Goal: Transaction & Acquisition: Purchase product/service

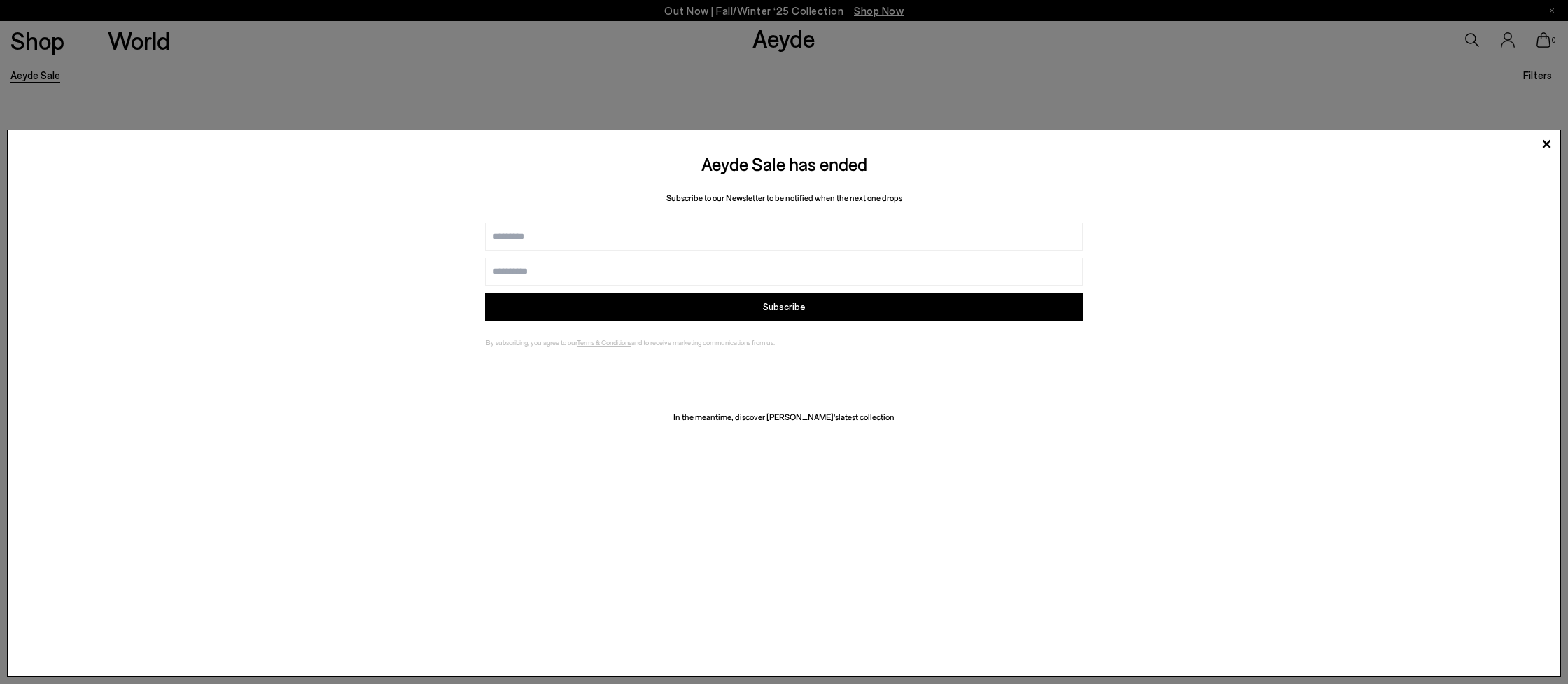
click at [831, 239] on input "Name" at bounding box center [783, 237] width 597 height 28
type input "*****"
type input "**********"
click at [698, 304] on button "Subscribe" at bounding box center [783, 307] width 597 height 28
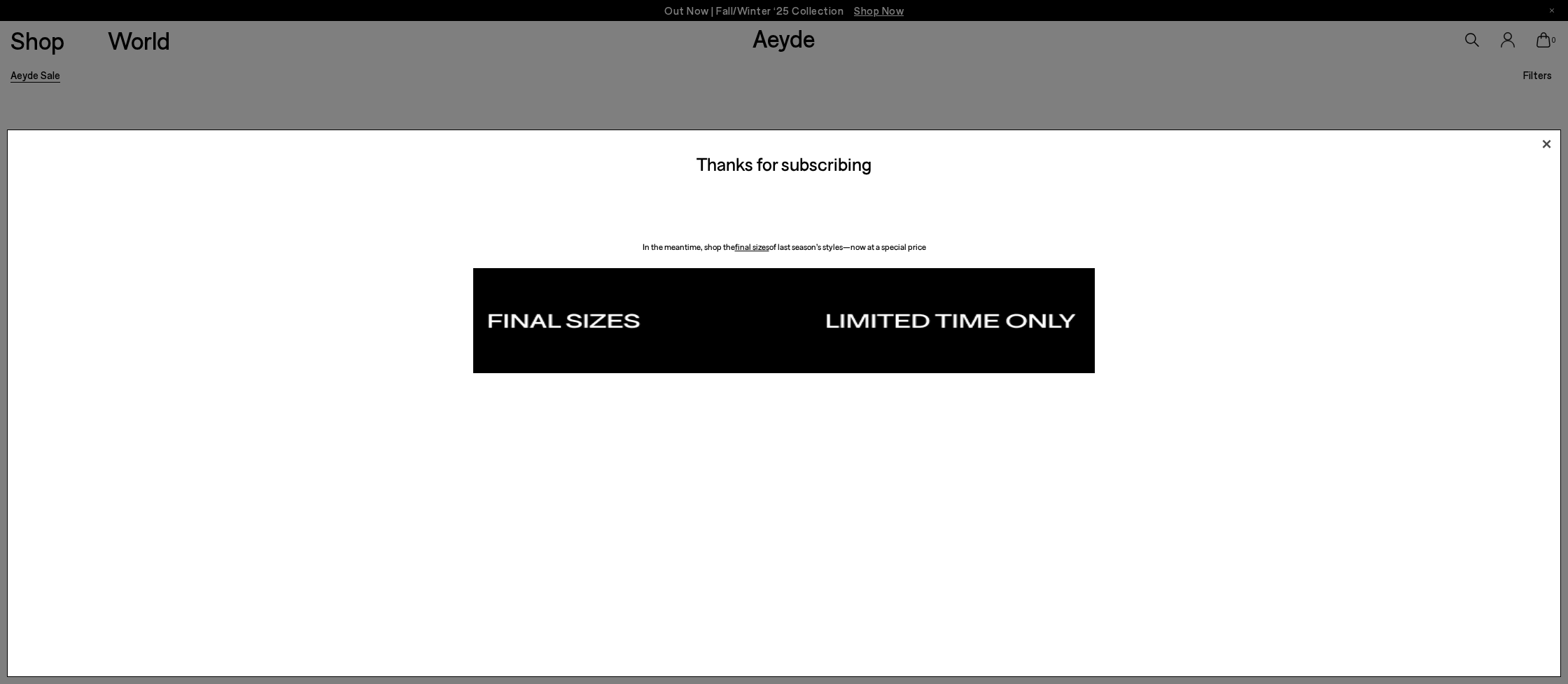
click at [1541, 144] on icon at bounding box center [1546, 144] width 21 height 21
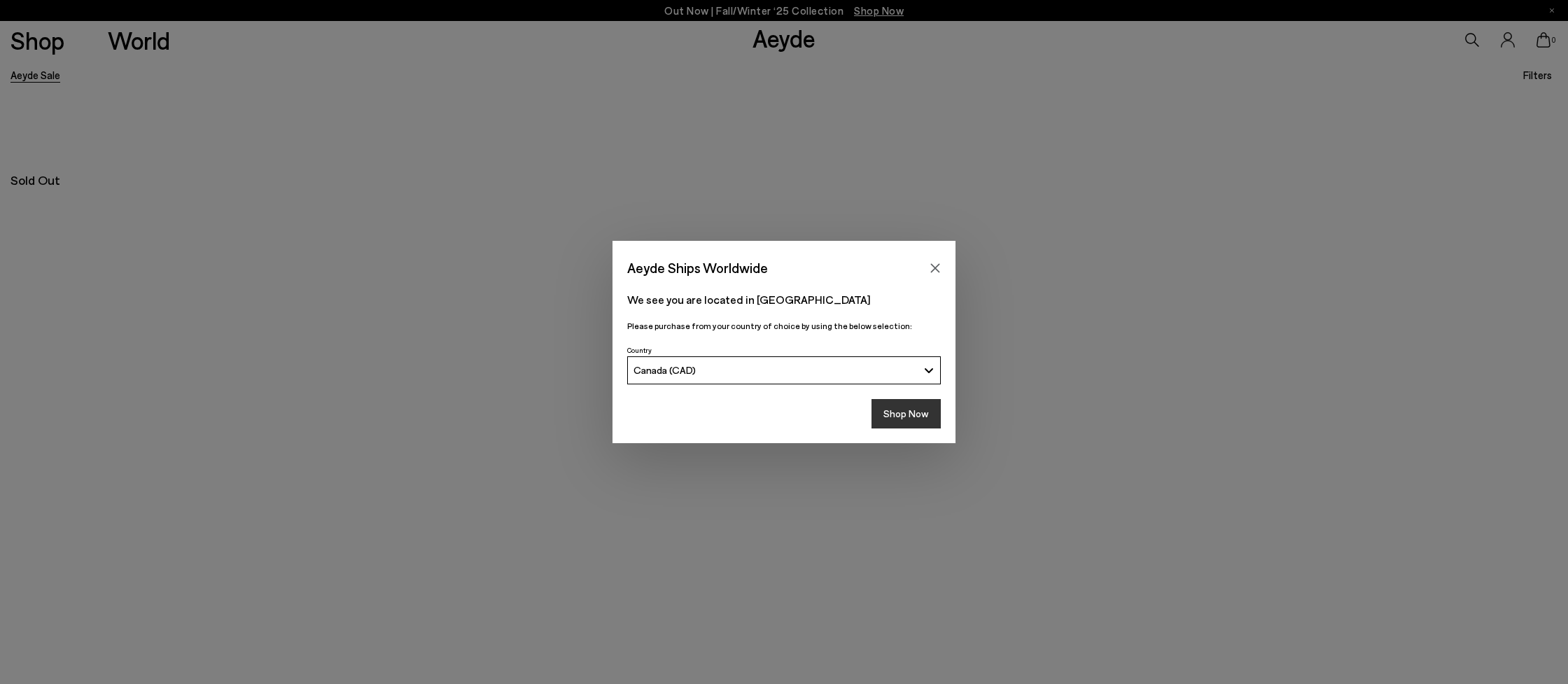
click at [907, 412] on button "Shop Now" at bounding box center [906, 414] width 69 height 30
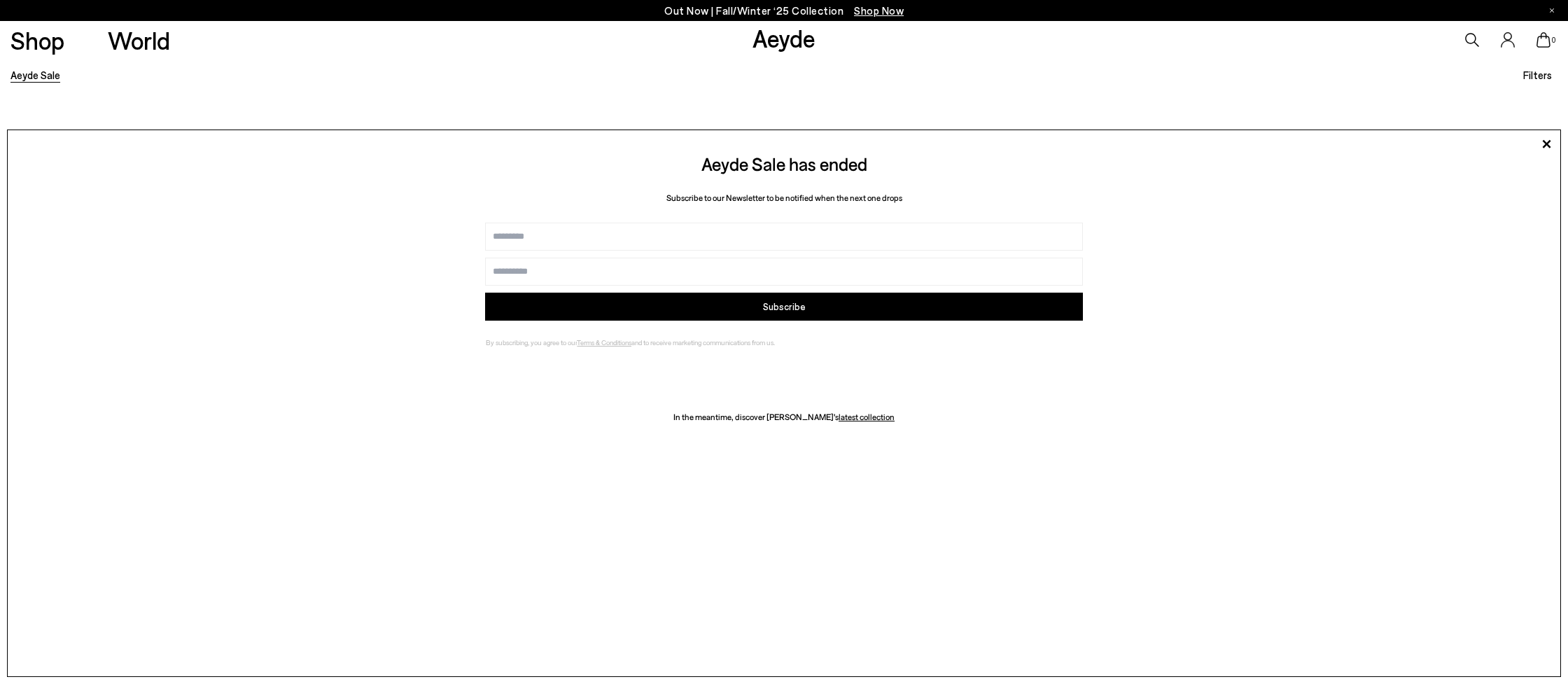
click at [1469, 40] on icon at bounding box center [1472, 39] width 14 height 14
type input "*********"
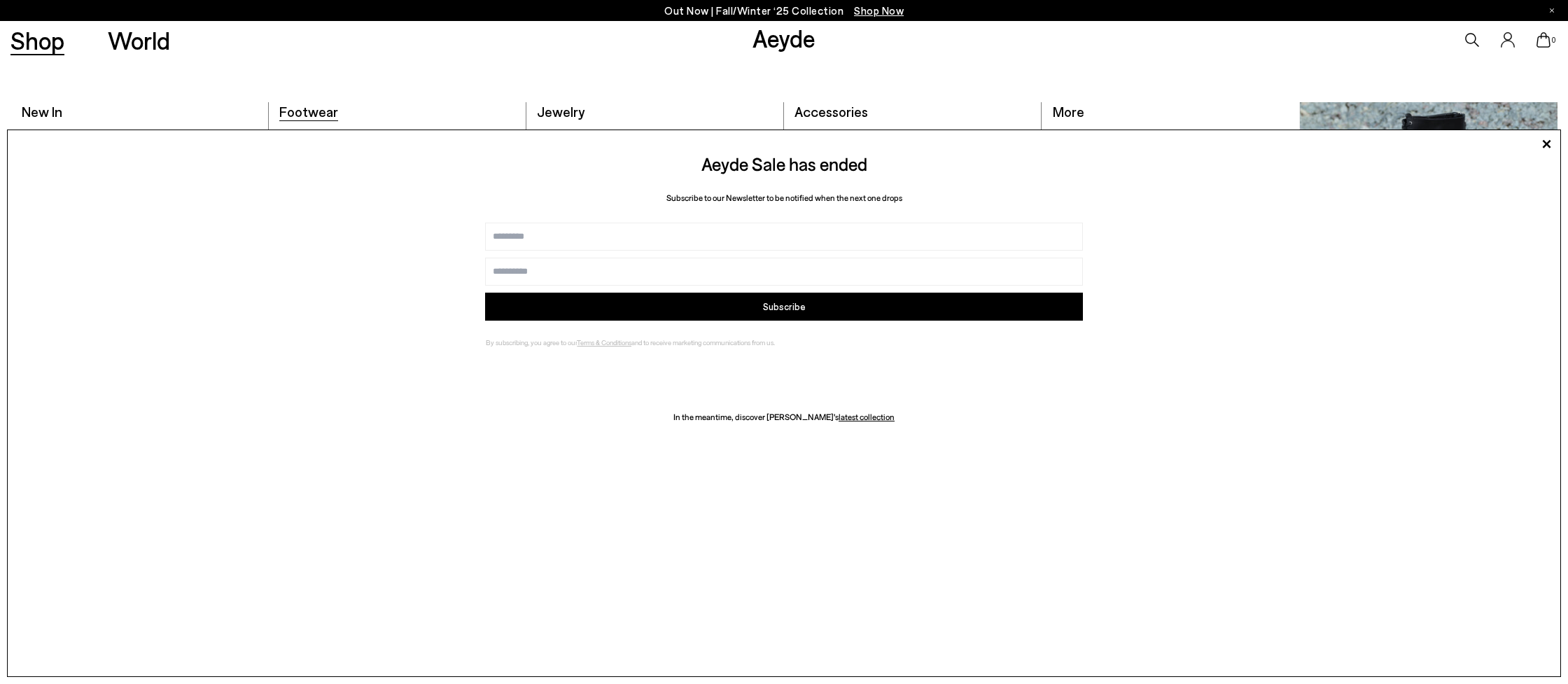
click at [298, 115] on span "Footwear" at bounding box center [309, 111] width 59 height 17
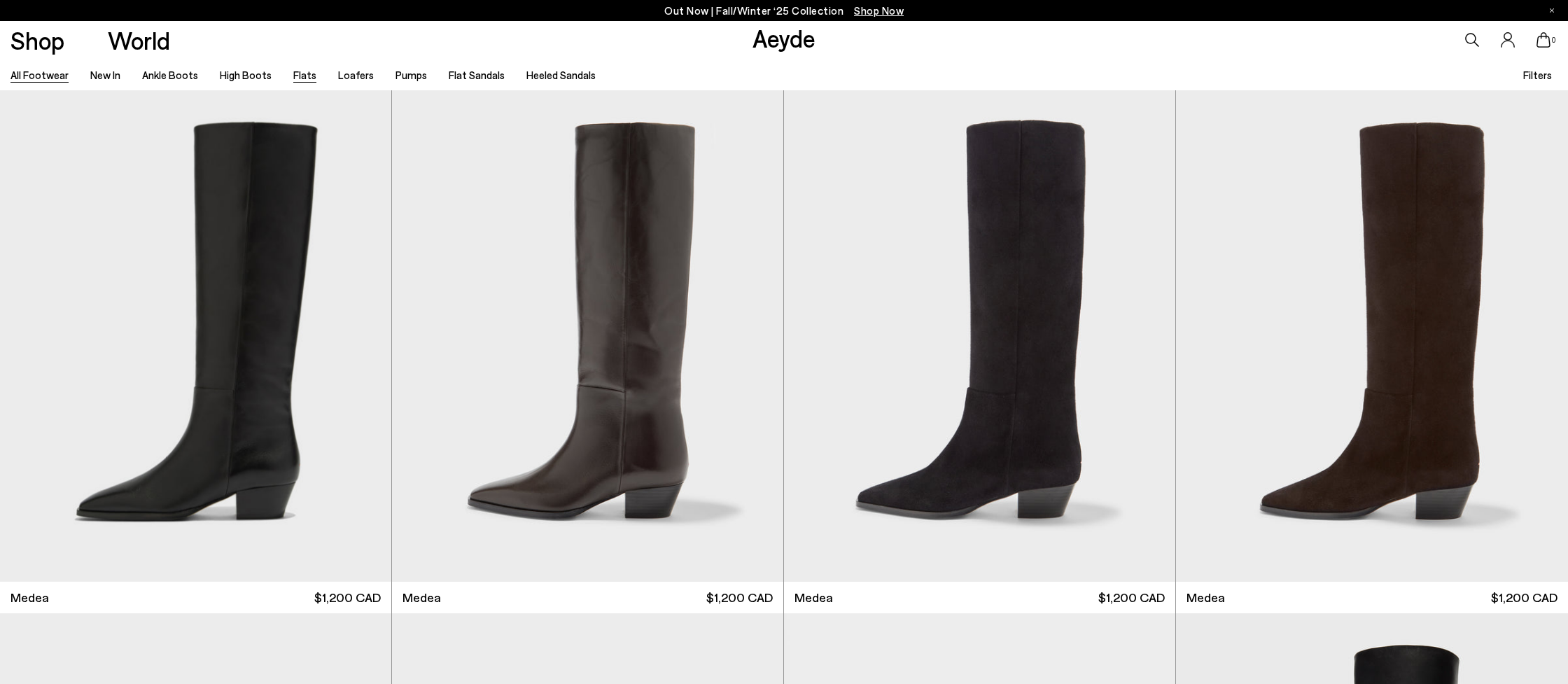
click at [295, 73] on link "Flats" at bounding box center [304, 74] width 23 height 13
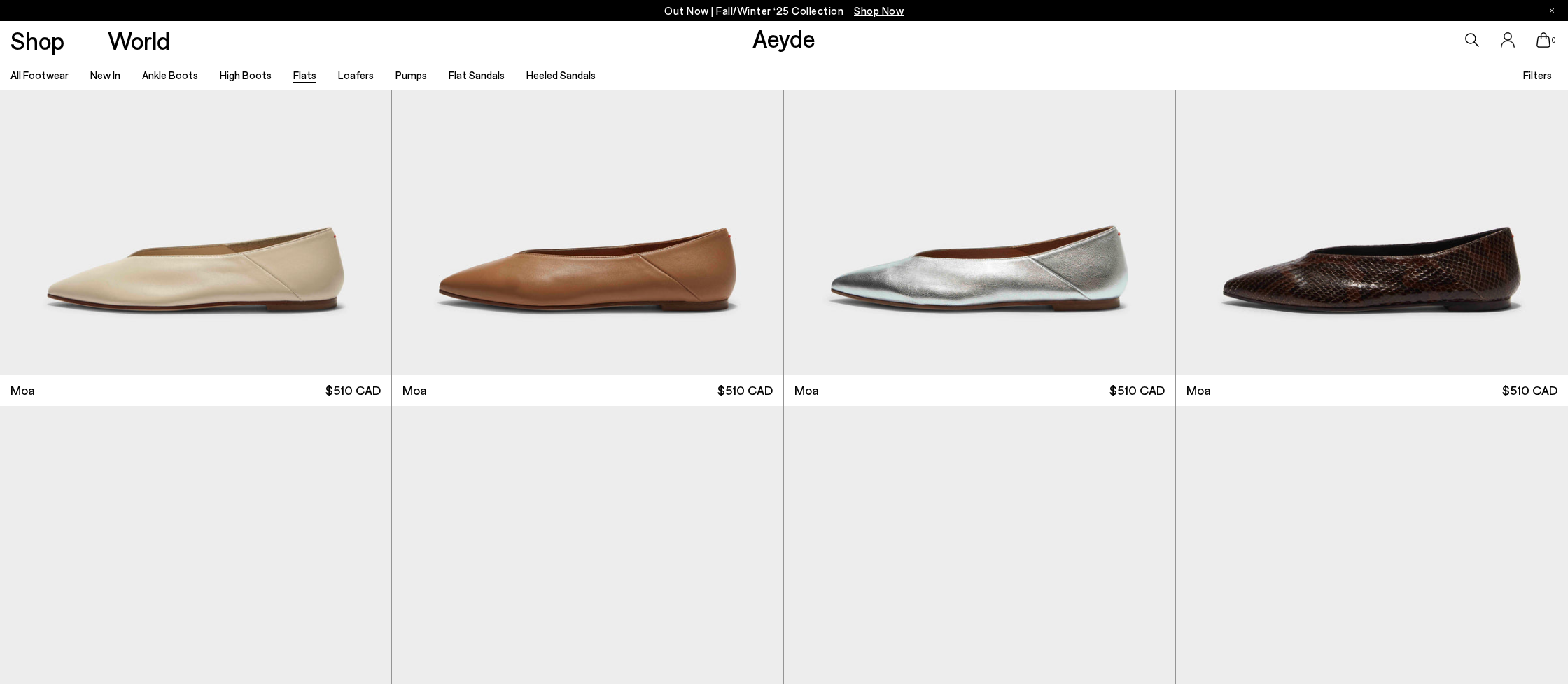
scroll to position [3850, 0]
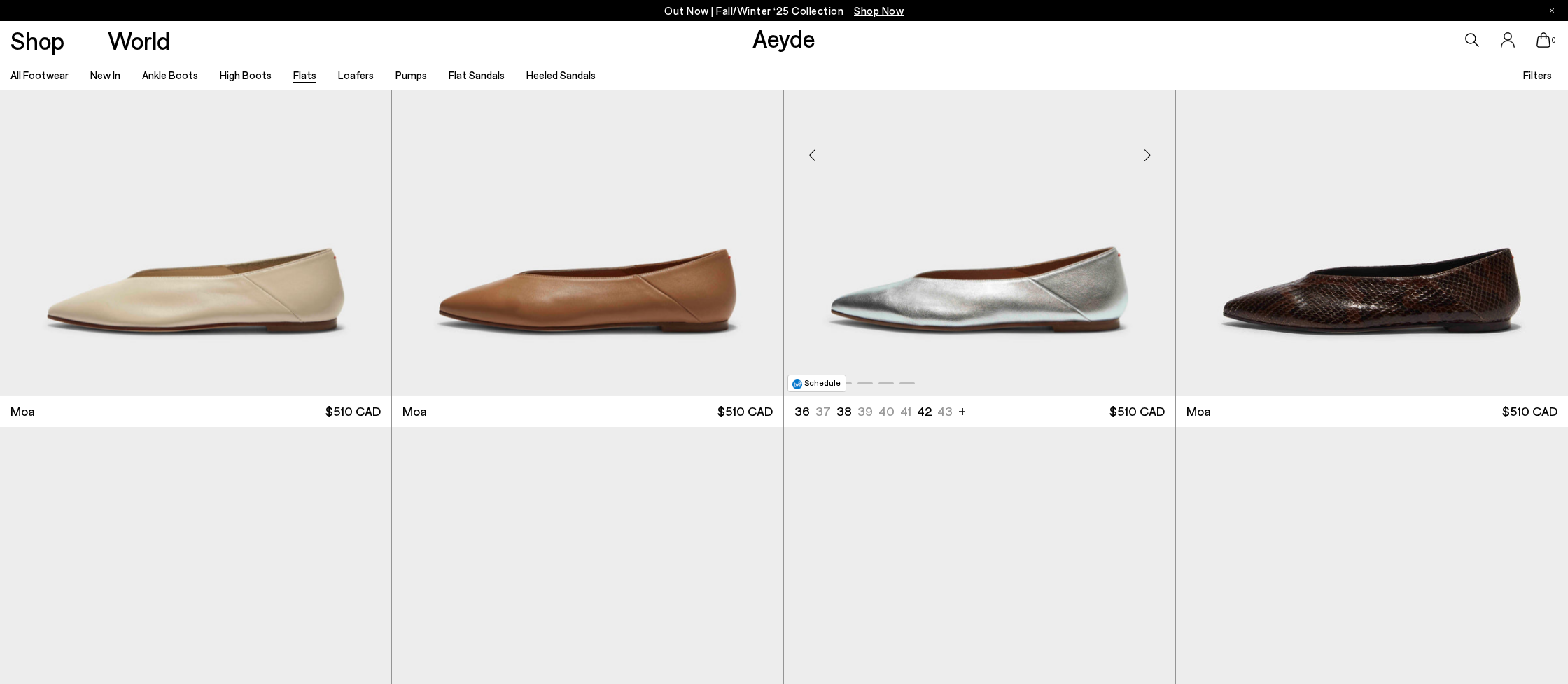
click at [1031, 307] on img "1 / 6" at bounding box center [980, 150] width 391 height 492
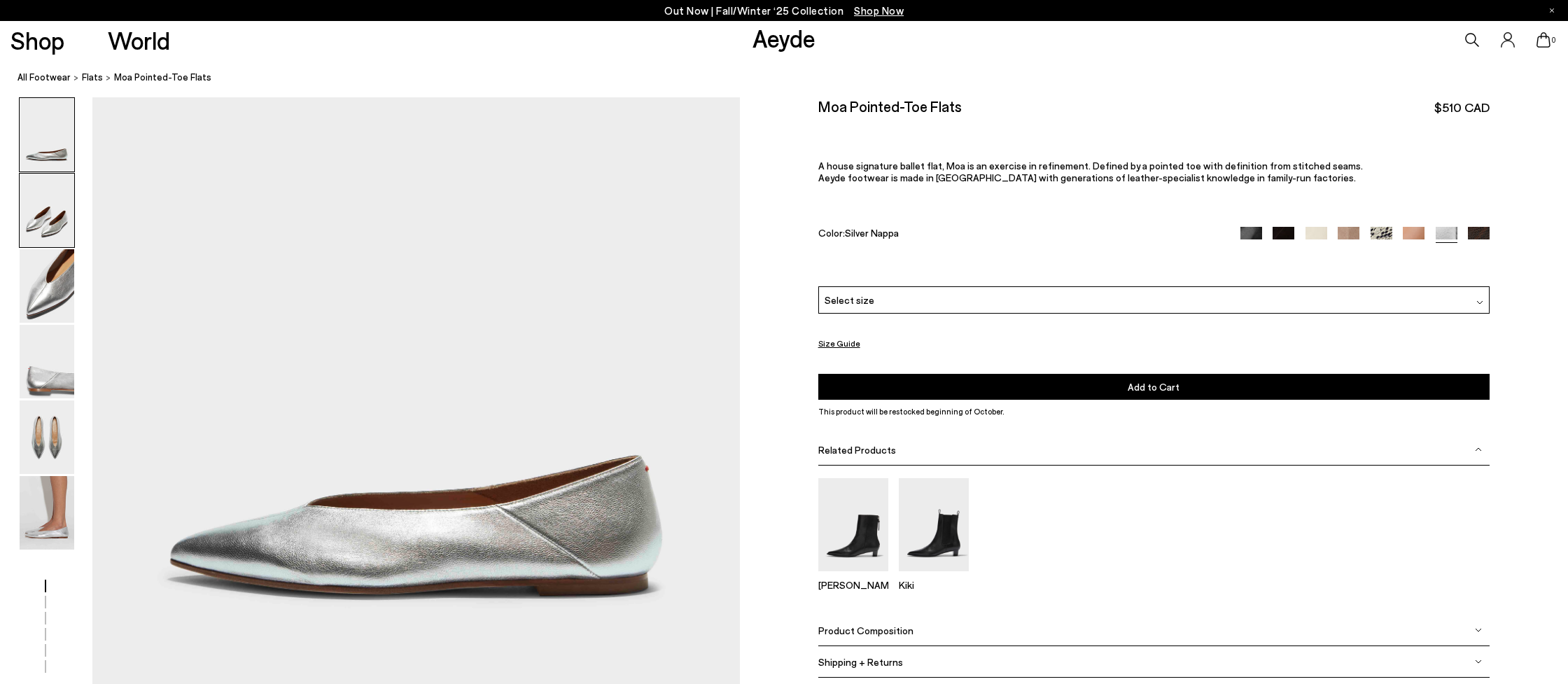
click at [39, 224] on img at bounding box center [46, 210] width 54 height 74
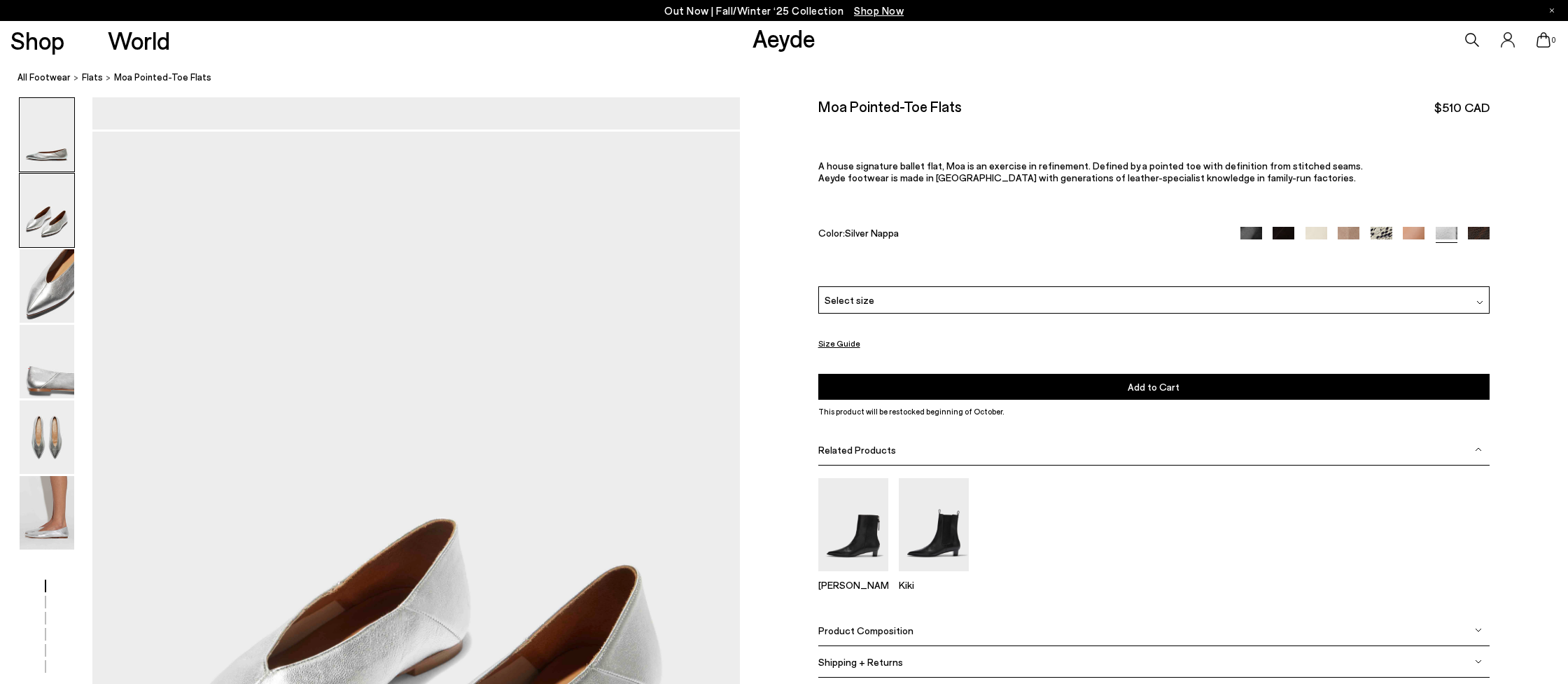
scroll to position [590, 0]
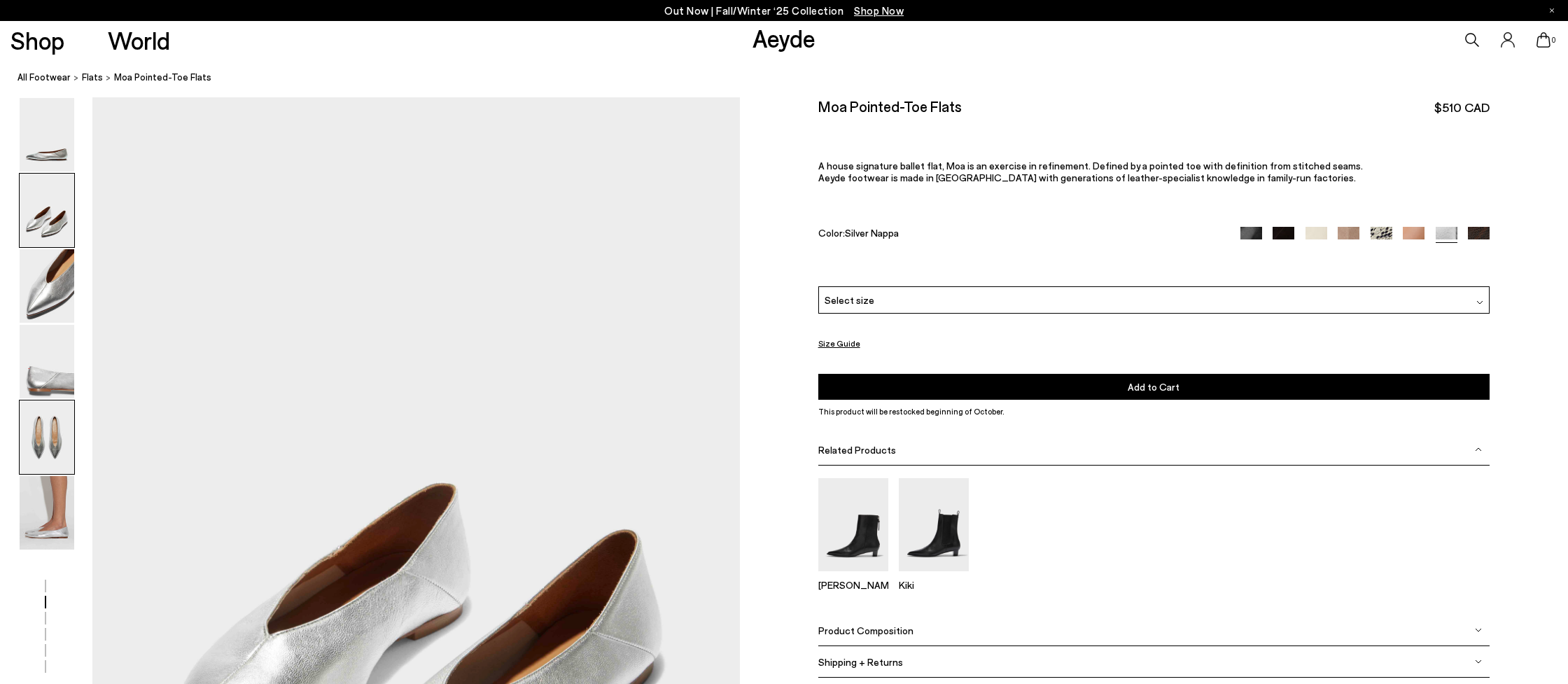
click at [62, 447] on img at bounding box center [46, 437] width 54 height 74
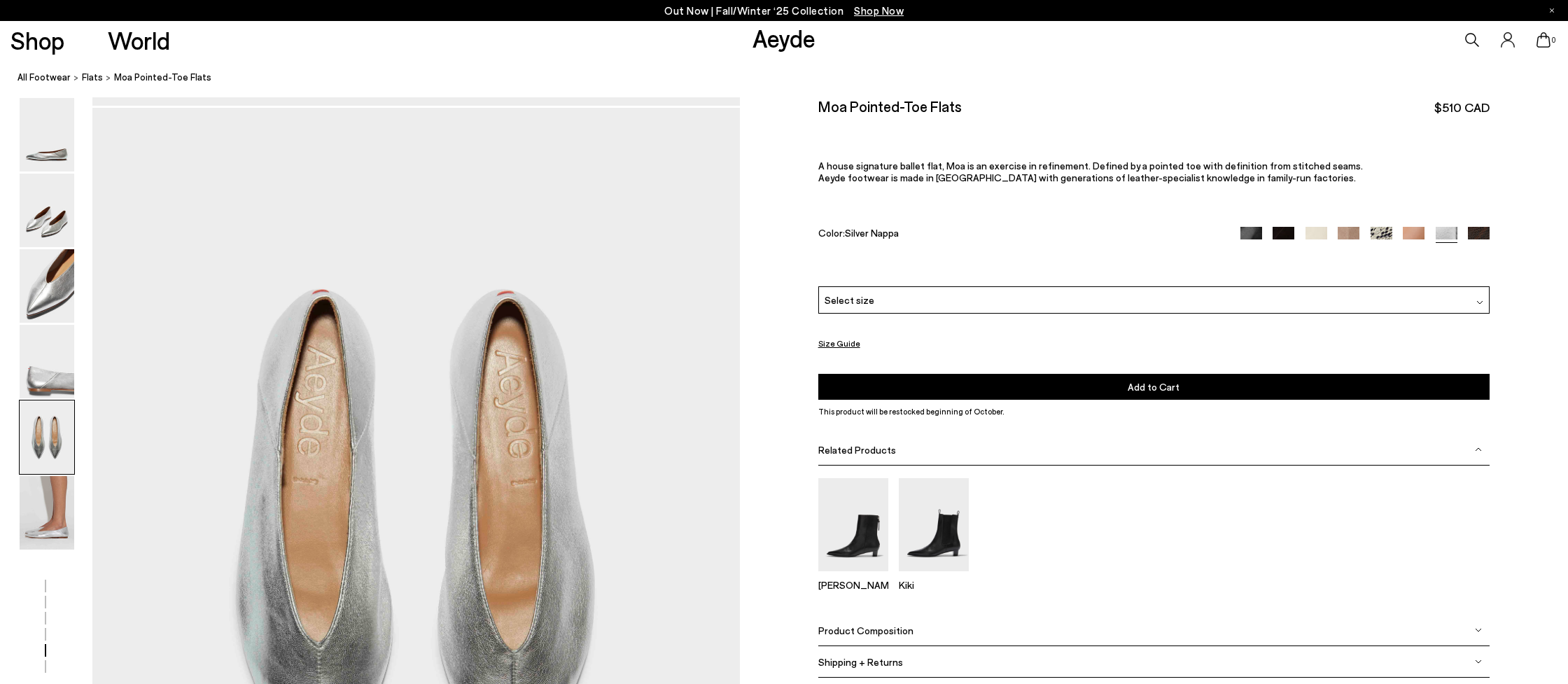
scroll to position [3187, 0]
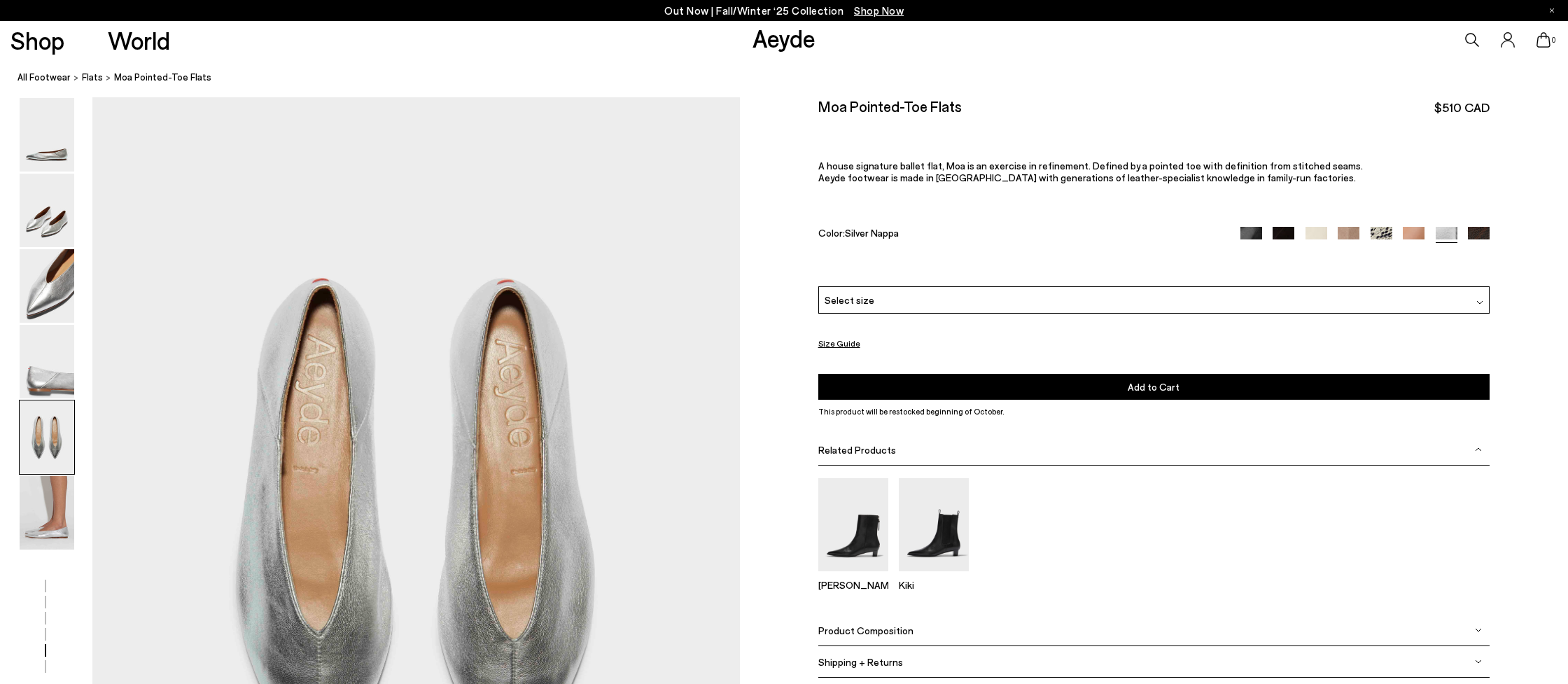
click at [1170, 206] on div "Moa Pointed-Toe Flats $510 CAD A house signature ballet flat, Moa is an exercis…" at bounding box center [1154, 191] width 672 height 188
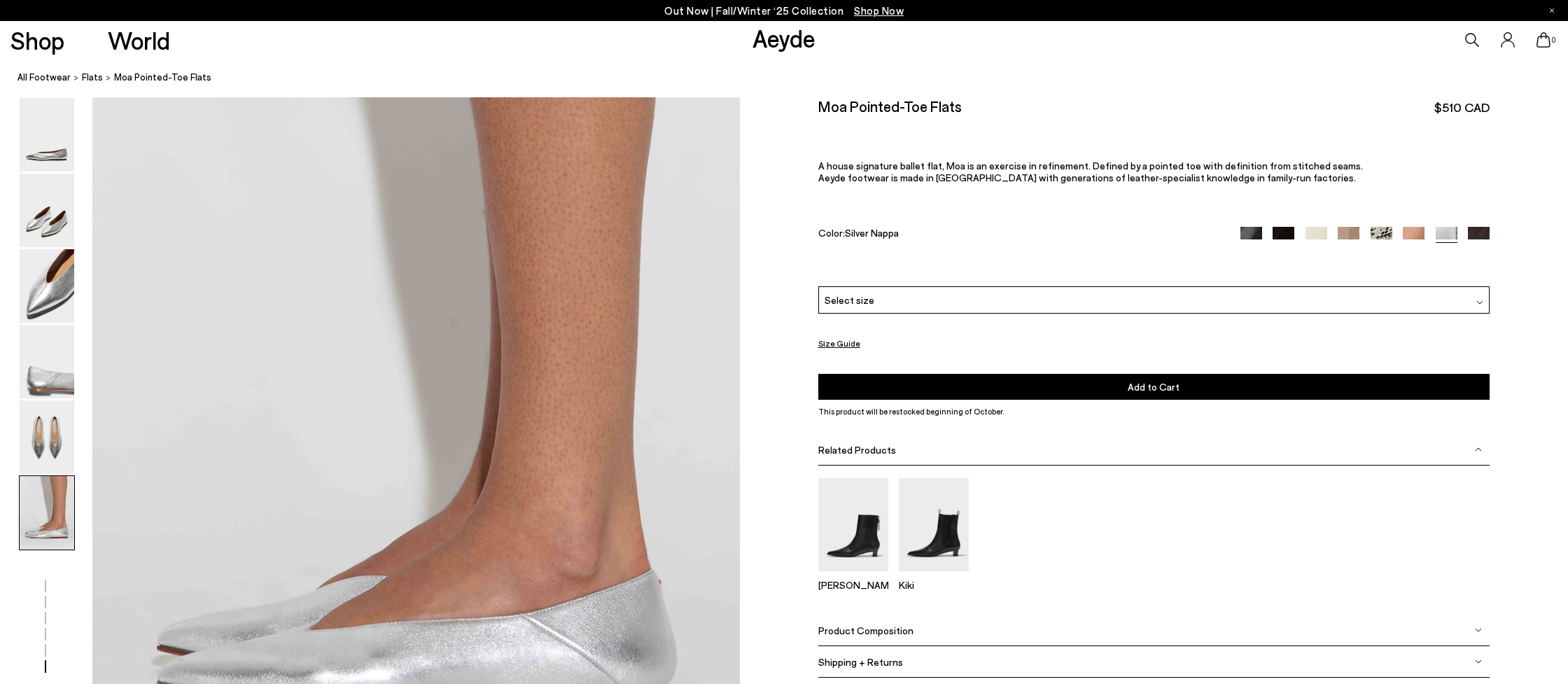
scroll to position [4168, 0]
click at [1339, 236] on img at bounding box center [1349, 237] width 22 height 22
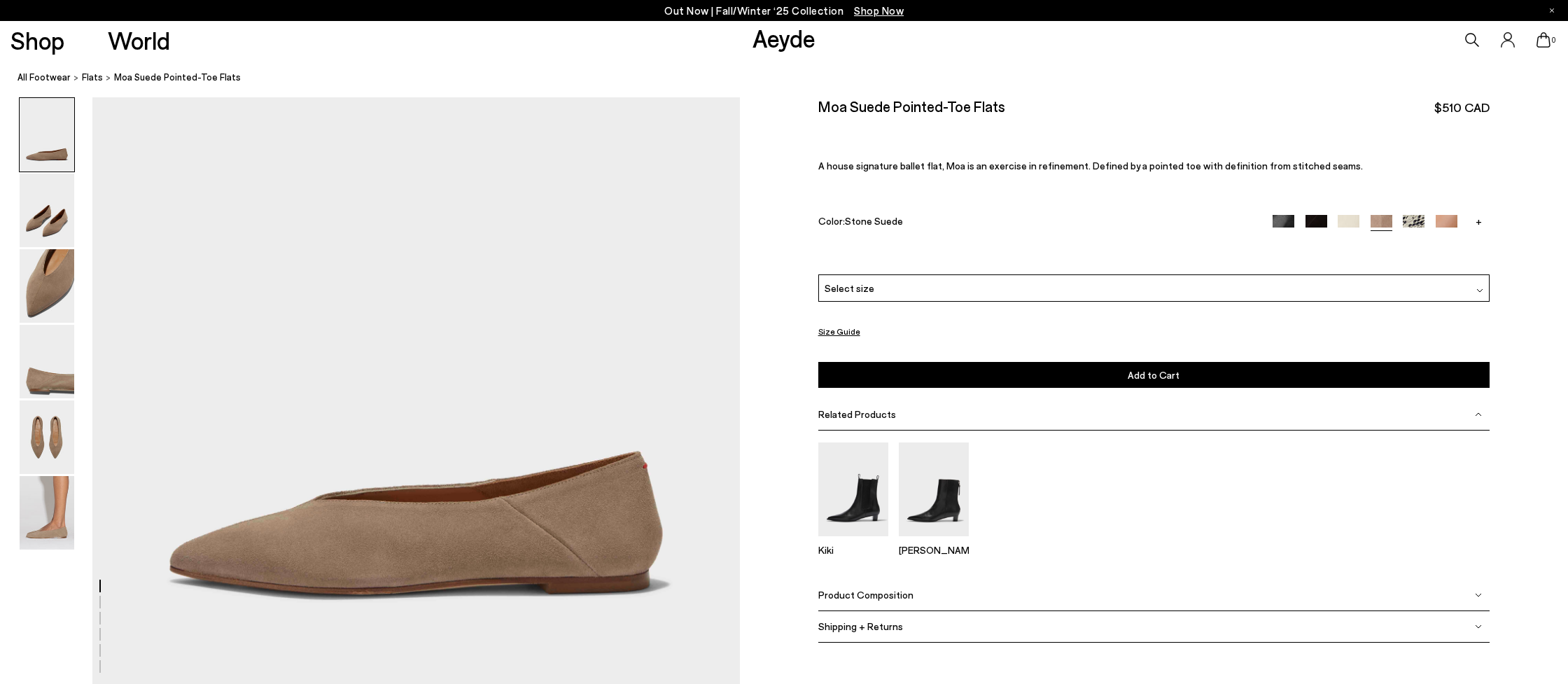
click at [1348, 221] on img at bounding box center [1349, 226] width 22 height 22
